Goal: Find specific page/section: Find specific page/section

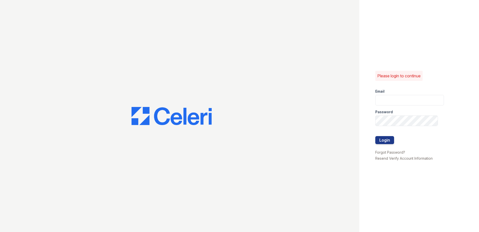
type input "theheightsatdunwoody@trinity-pm.com"
click at [391, 143] on button "Login" at bounding box center [385, 140] width 19 height 8
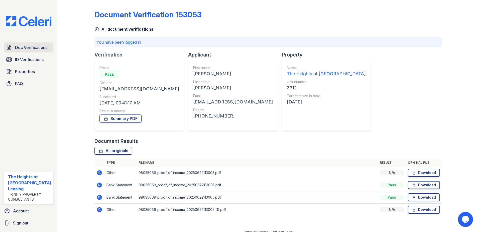
click at [30, 44] on span "Doc Verifications" at bounding box center [31, 47] width 32 height 6
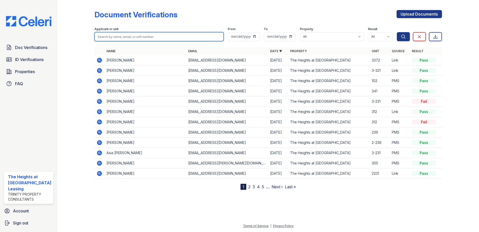
click at [123, 39] on input "search" at bounding box center [160, 36] width 130 height 9
paste input "[PERSON_NAME]"
type input "[PERSON_NAME]"
click at [397, 32] on button "Search" at bounding box center [403, 36] width 13 height 9
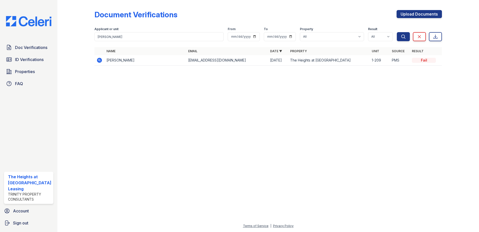
click at [97, 60] on icon at bounding box center [99, 60] width 5 height 5
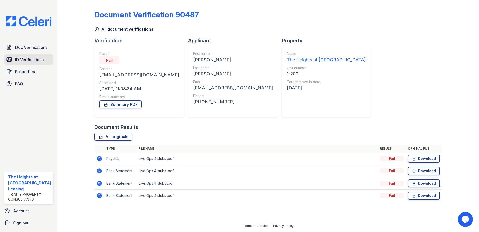
click at [19, 56] on span "ID Verifications" at bounding box center [29, 59] width 29 height 6
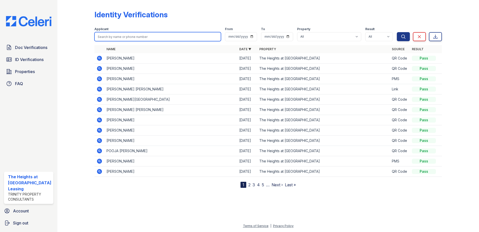
click at [128, 34] on input "search" at bounding box center [158, 36] width 127 height 9
paste input "[PERSON_NAME]"
type input "[PERSON_NAME]"
click at [397, 32] on button "Search" at bounding box center [403, 36] width 13 height 9
